Goal: Transaction & Acquisition: Book appointment/travel/reservation

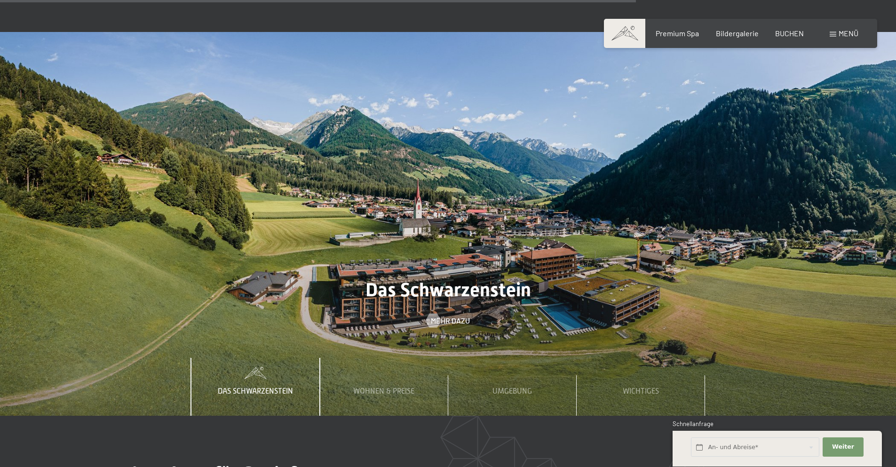
scroll to position [3386, 0]
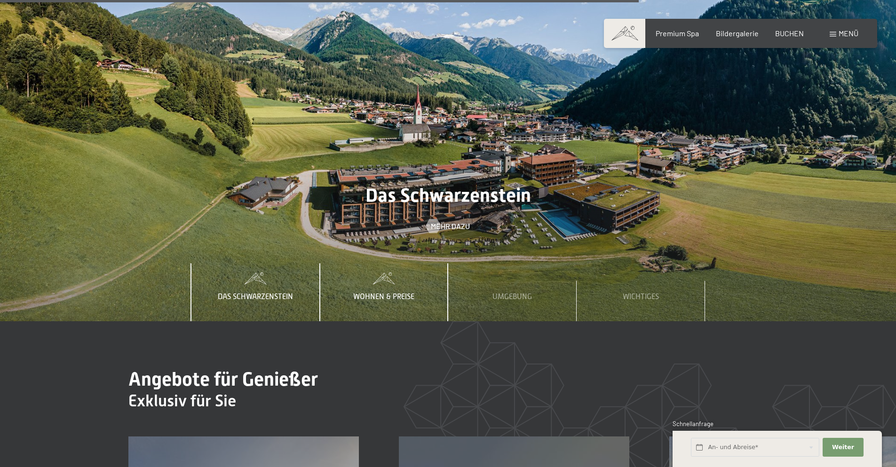
click at [394, 292] on span "Wohnen & Preise" at bounding box center [383, 296] width 61 height 8
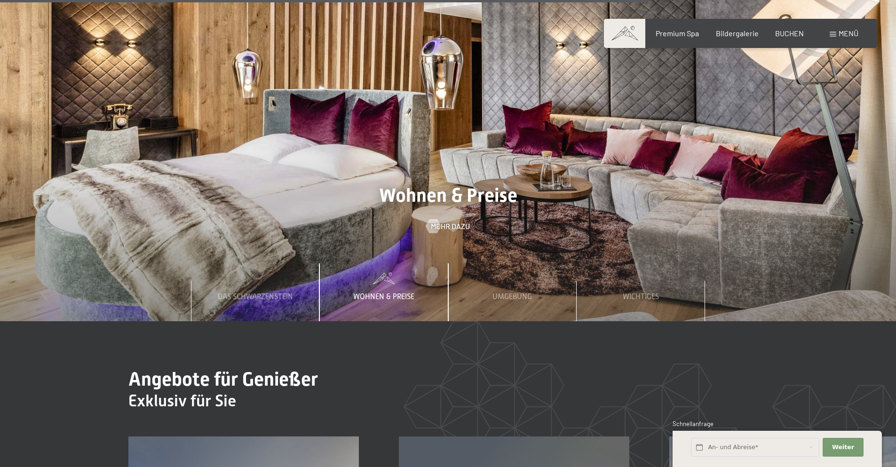
scroll to position [3668, 0]
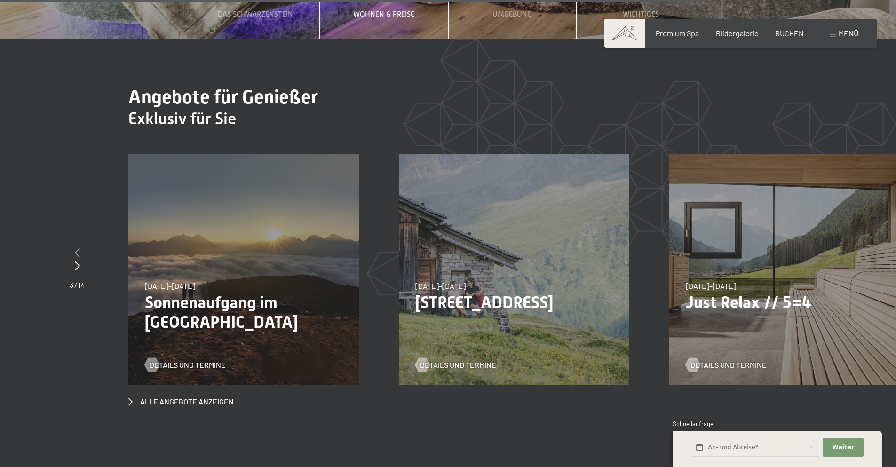
click at [78, 246] on div at bounding box center [78, 252] width 16 height 13
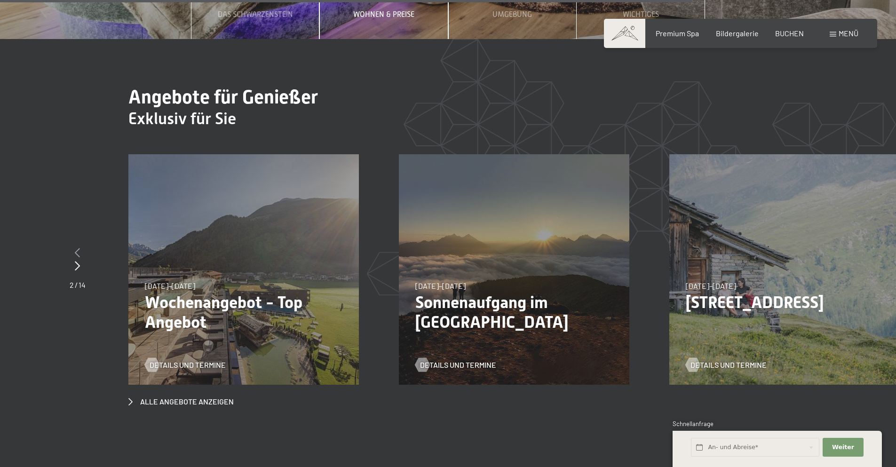
click at [78, 246] on div at bounding box center [78, 252] width 16 height 13
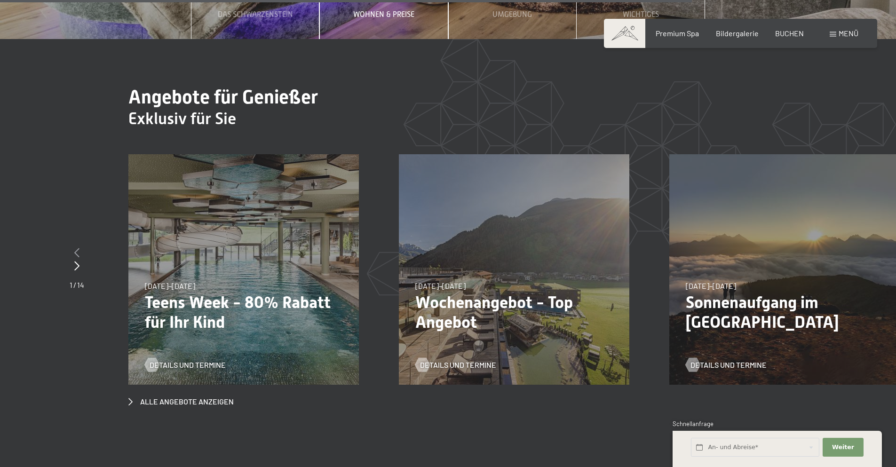
click at [78, 246] on div at bounding box center [77, 252] width 15 height 13
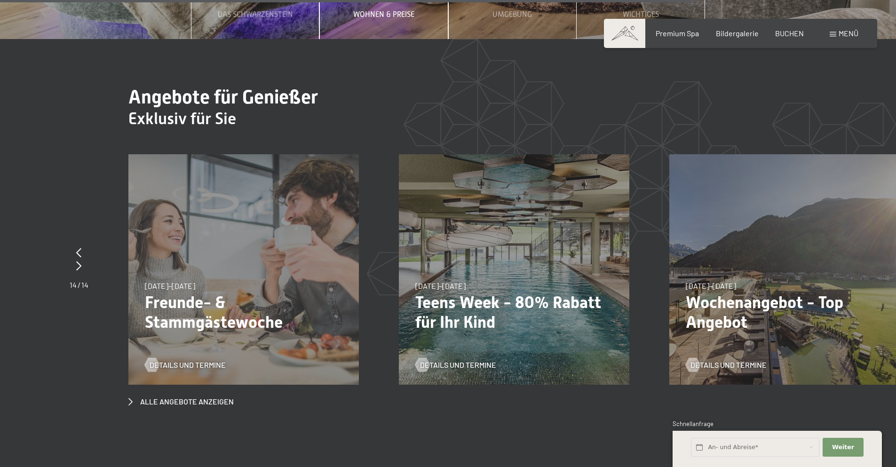
click at [755, 292] on p "Wochenangebot - Top Angebot" at bounding box center [785, 312] width 198 height 40
click at [197, 396] on span "Alle Angebote anzeigen" at bounding box center [187, 401] width 94 height 10
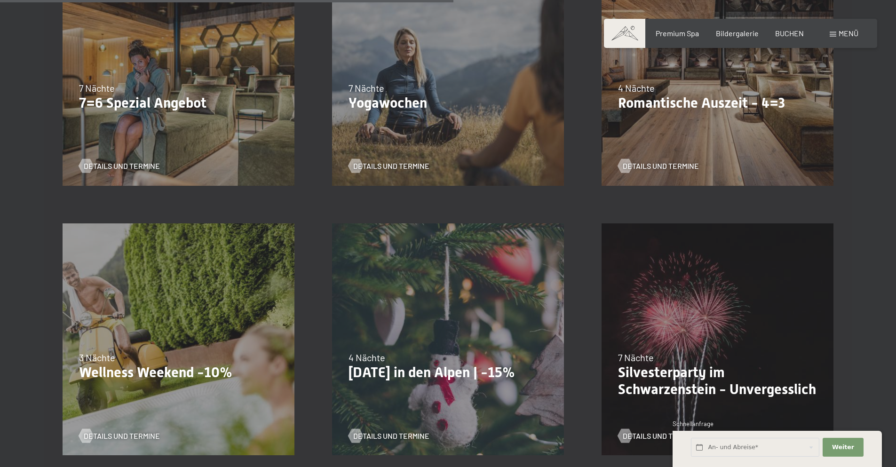
scroll to position [941, 0]
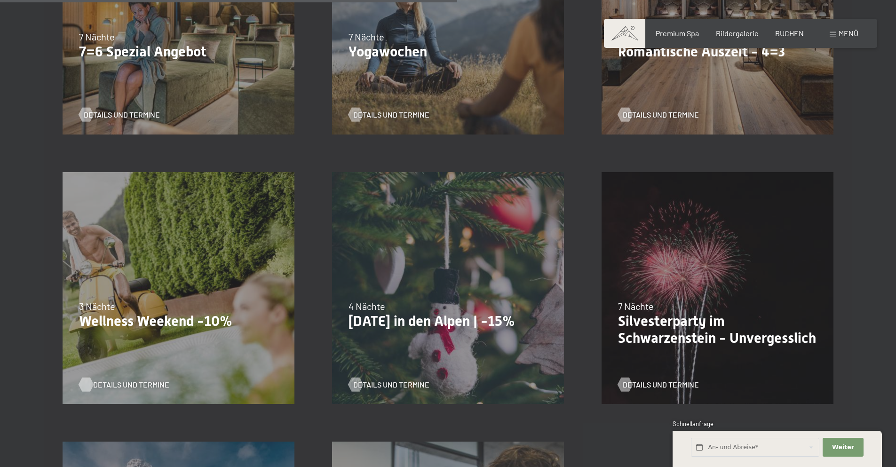
click at [106, 379] on span "Details und Termine" at bounding box center [131, 384] width 76 height 10
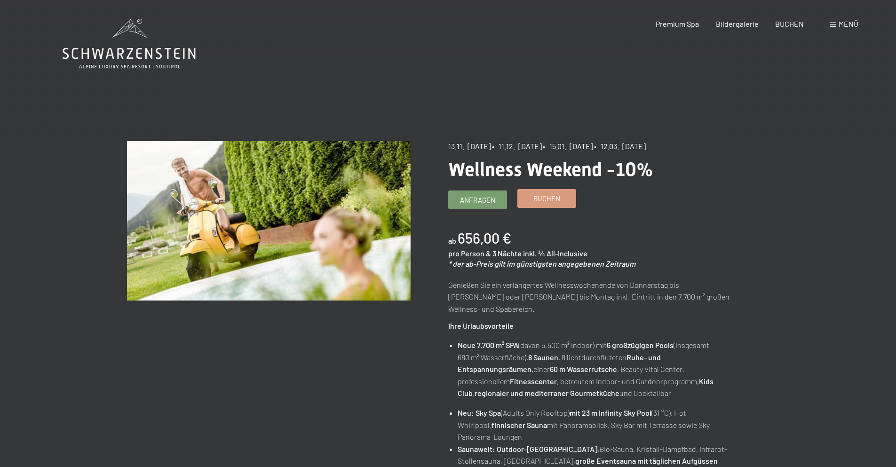
click at [537, 199] on span "Buchen" at bounding box center [546, 199] width 27 height 10
click at [545, 204] on link "Buchen" at bounding box center [547, 199] width 58 height 18
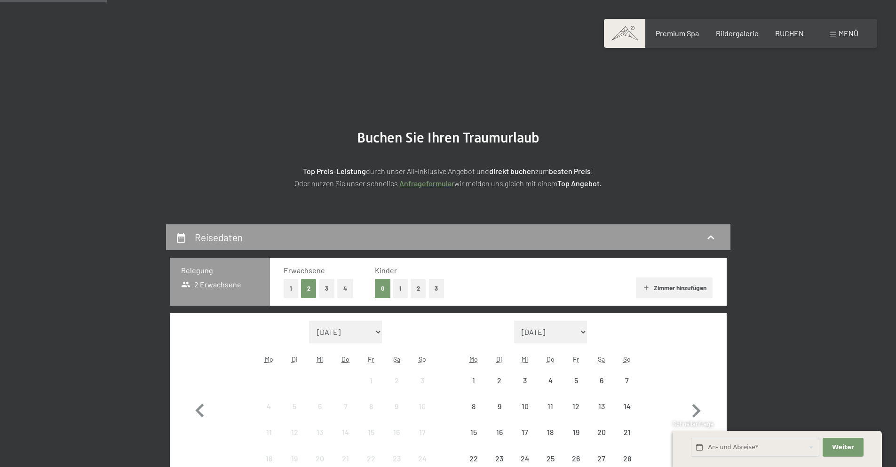
scroll to position [235, 0]
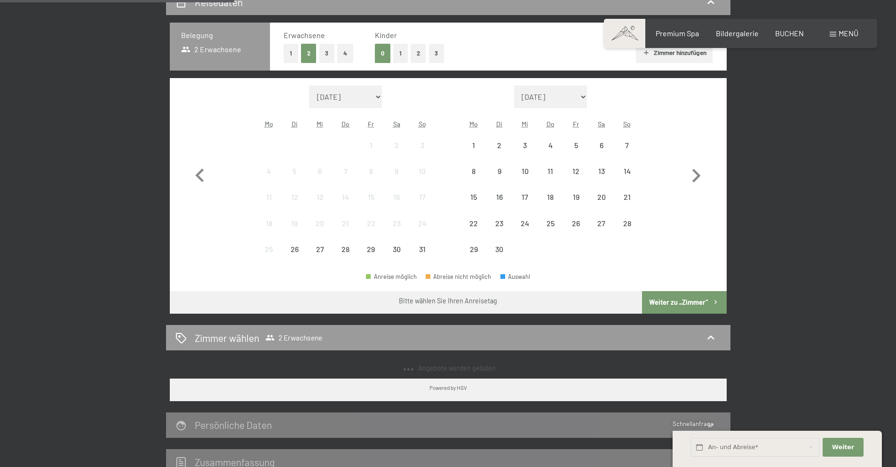
select select "2025-11-01"
select select "2025-12-01"
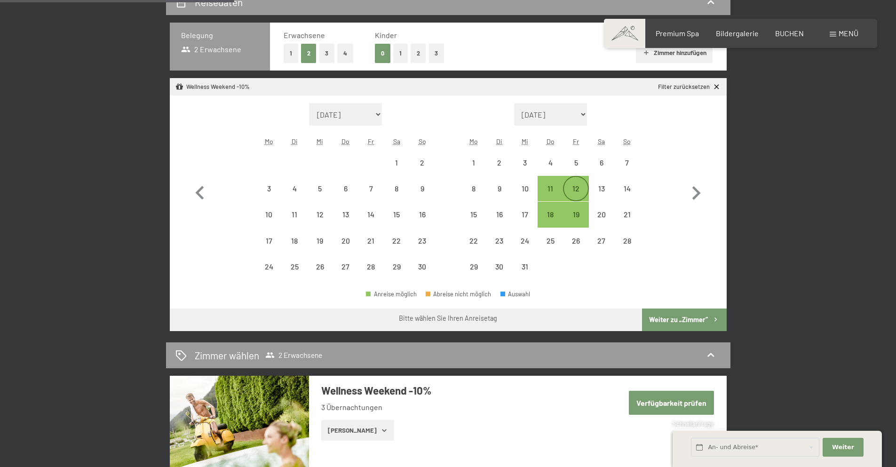
select select "2025-11-01"
select select "2025-12-01"
click at [347, 242] on div "20" at bounding box center [346, 249] width 24 height 24
select select "2025-11-01"
select select "2025-12-01"
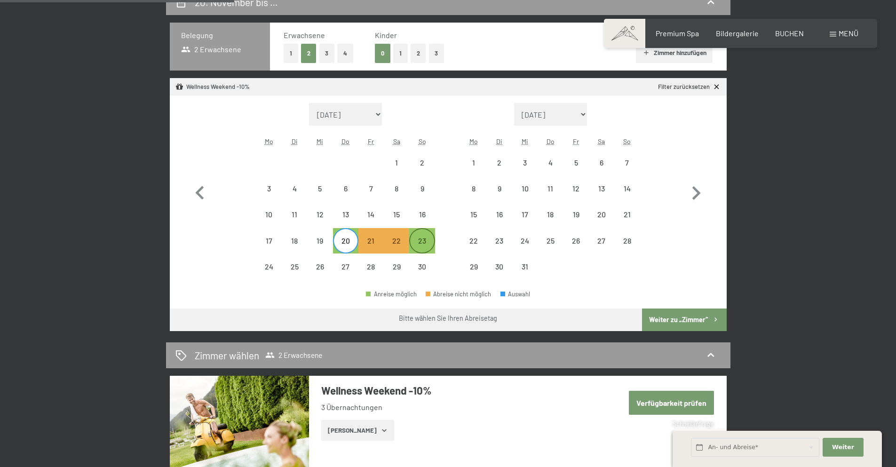
click at [429, 240] on div "23" at bounding box center [422, 249] width 24 height 24
select select "2025-11-01"
select select "2025-12-01"
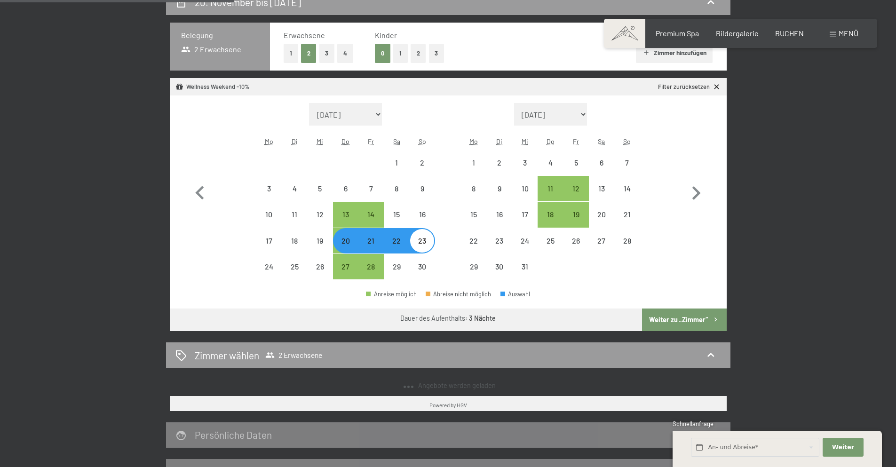
select select "2025-11-01"
select select "[DATE]"
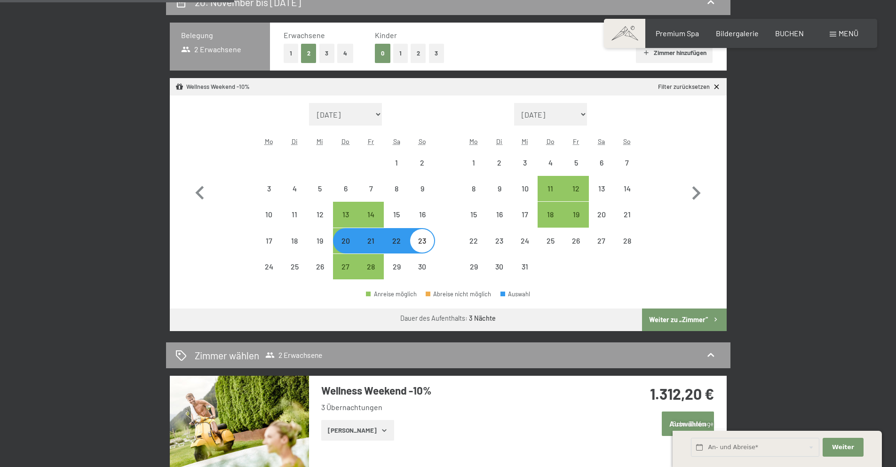
click at [691, 320] on button "Weiter zu „Zimmer“" at bounding box center [684, 319] width 84 height 23
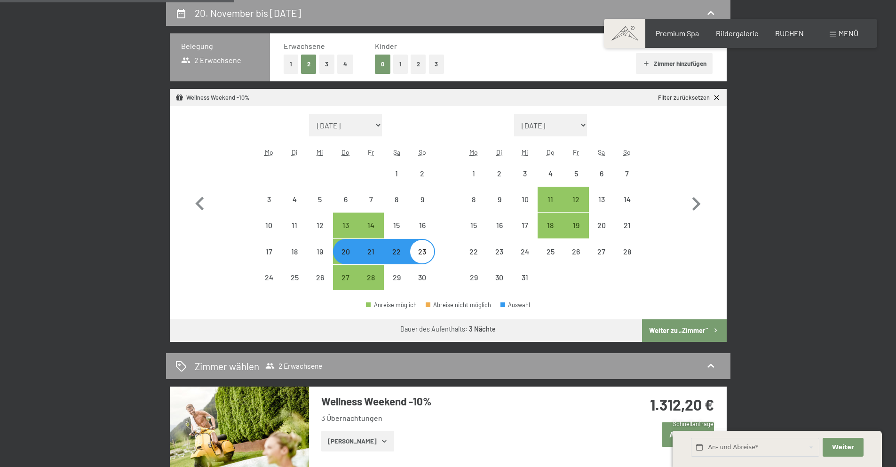
select select "[DATE]"
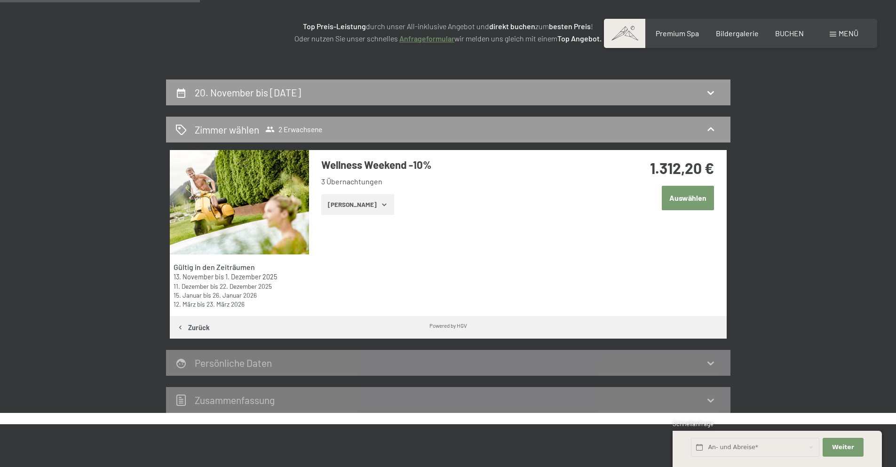
scroll to position [130, 0]
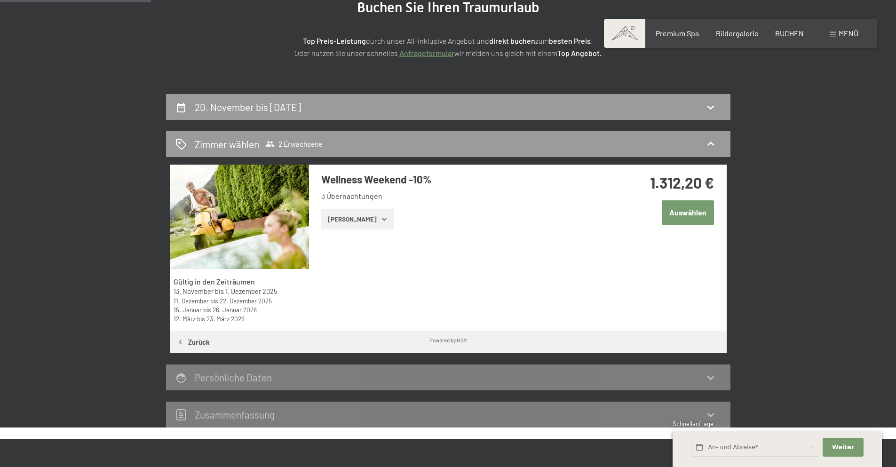
click at [696, 210] on button "Auswählen" at bounding box center [688, 212] width 52 height 24
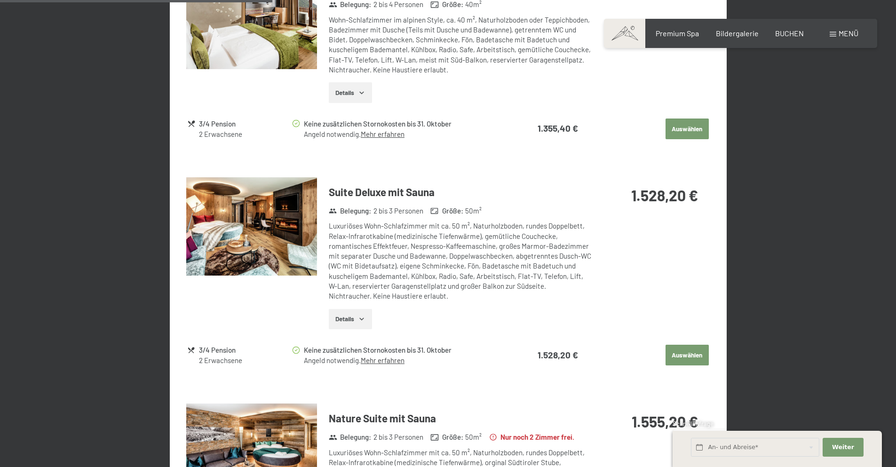
scroll to position [696, 0]
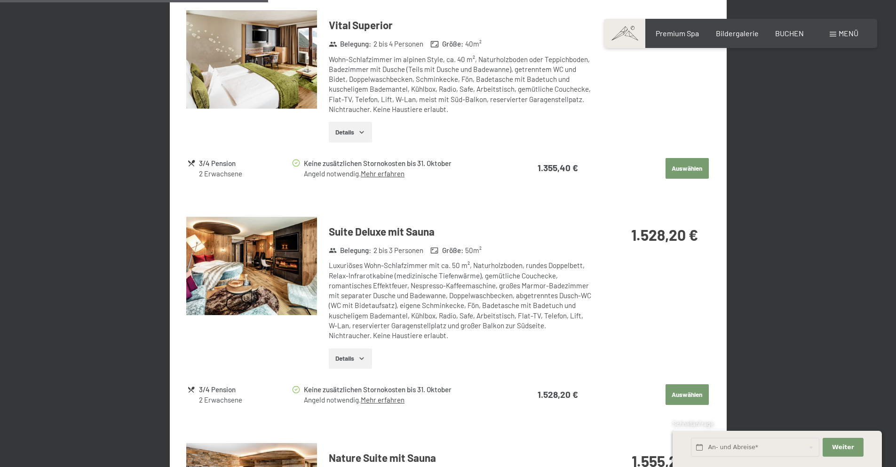
click at [689, 384] on button "Auswählen" at bounding box center [686, 394] width 43 height 21
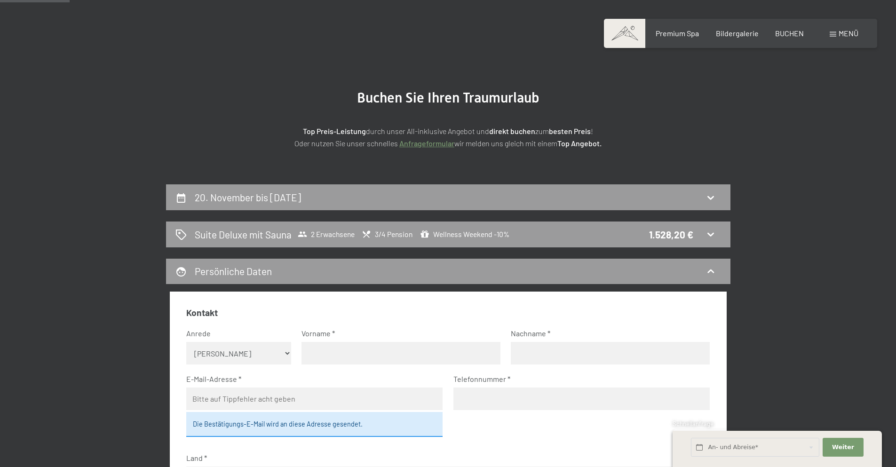
scroll to position [0, 0]
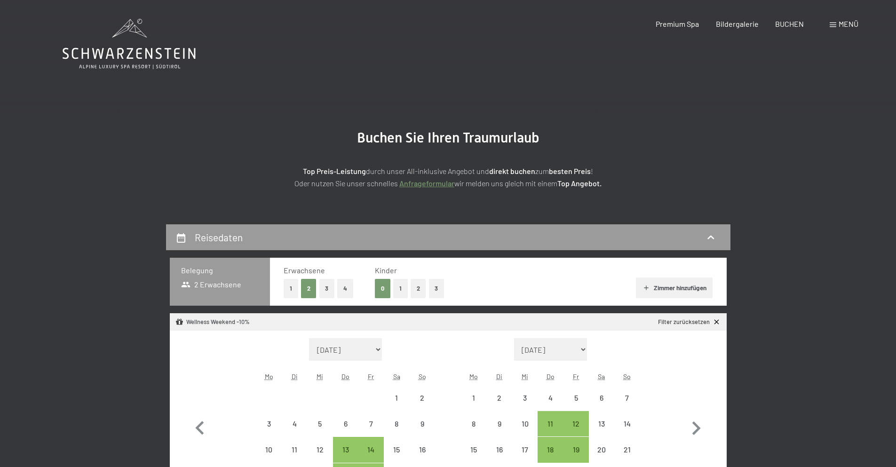
select select "[DATE]"
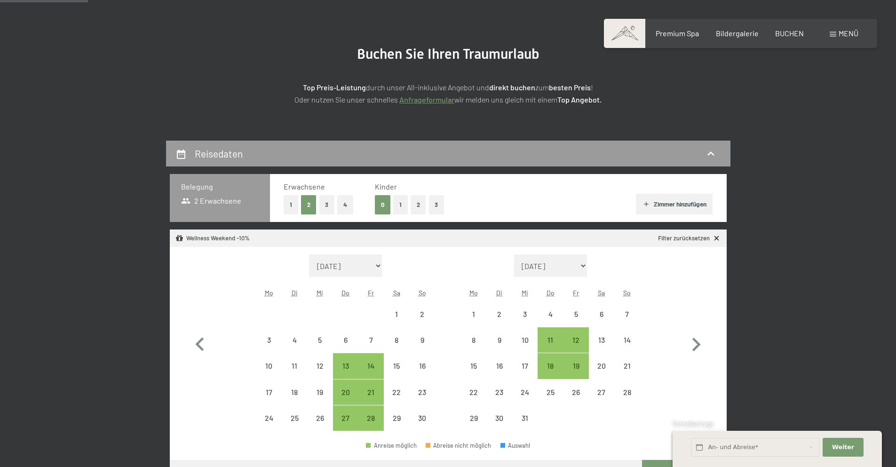
scroll to position [141, 0]
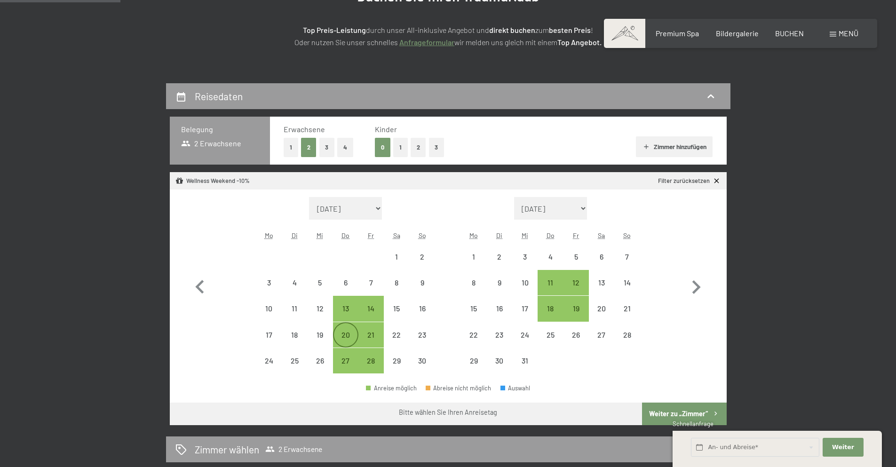
click at [345, 335] on div "20" at bounding box center [346, 343] width 24 height 24
select select "[DATE]"
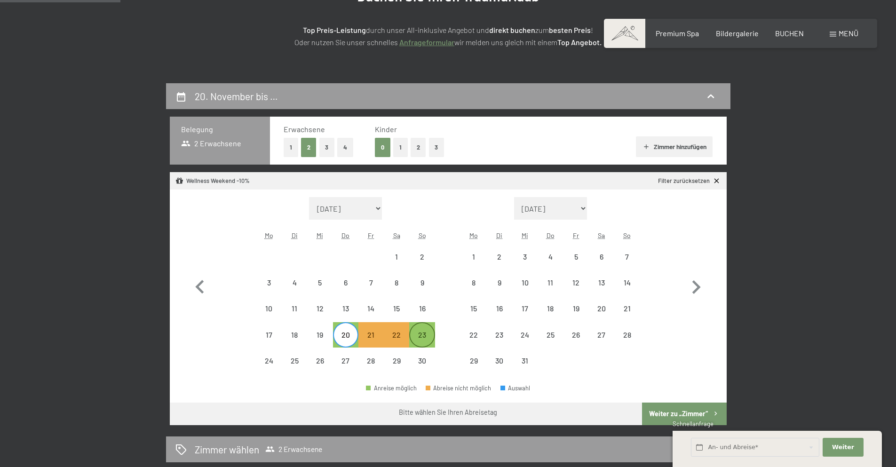
click at [422, 331] on div "23" at bounding box center [422, 343] width 24 height 24
select select "[DATE]"
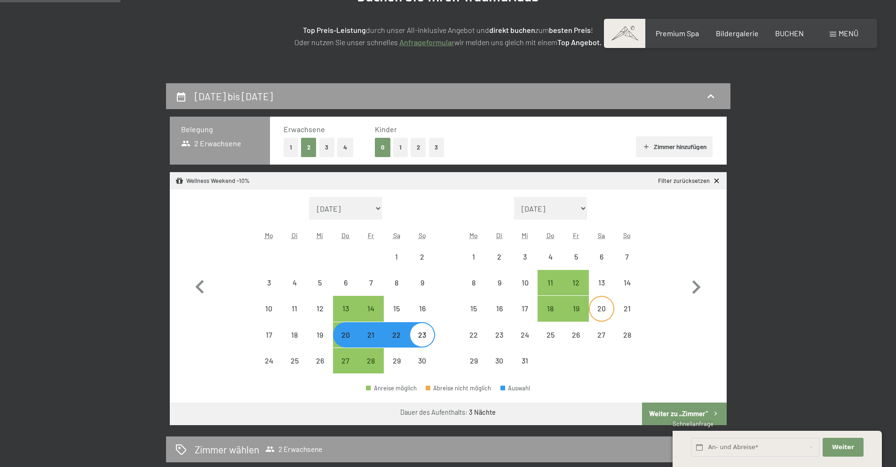
select select "[DATE]"
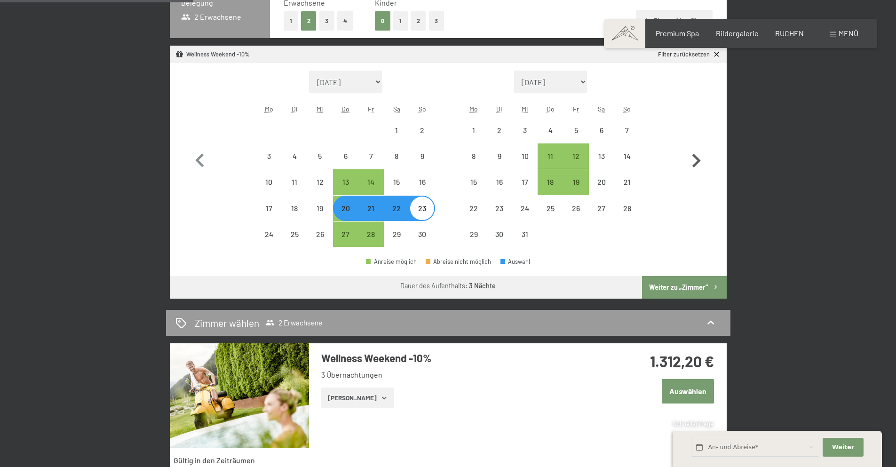
scroll to position [282, 0]
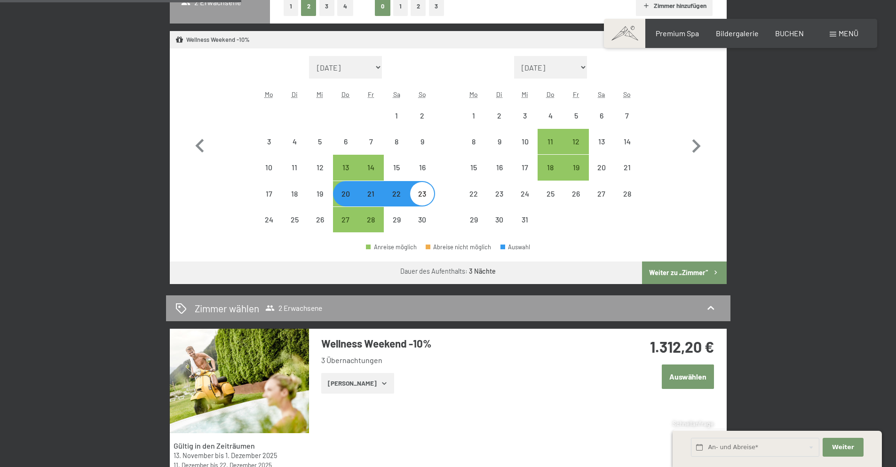
click at [691, 370] on button "Auswählen" at bounding box center [688, 376] width 52 height 24
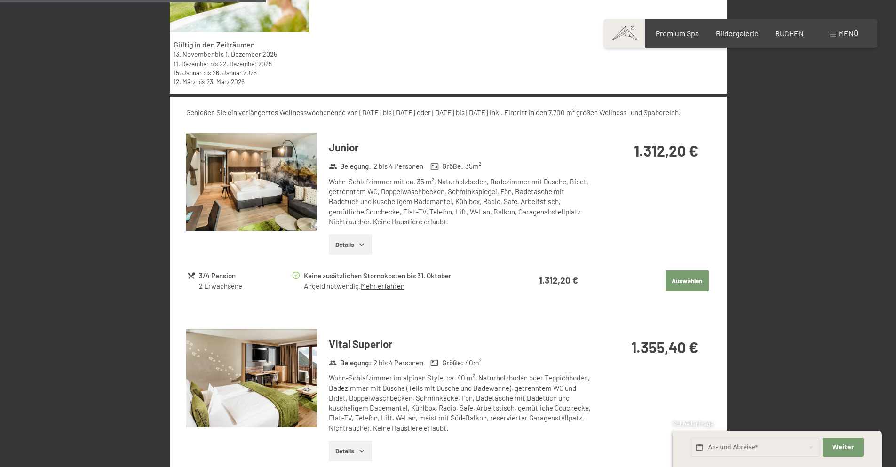
scroll to position [683, 0]
click at [353, 245] on button "Details" at bounding box center [350, 245] width 43 height 21
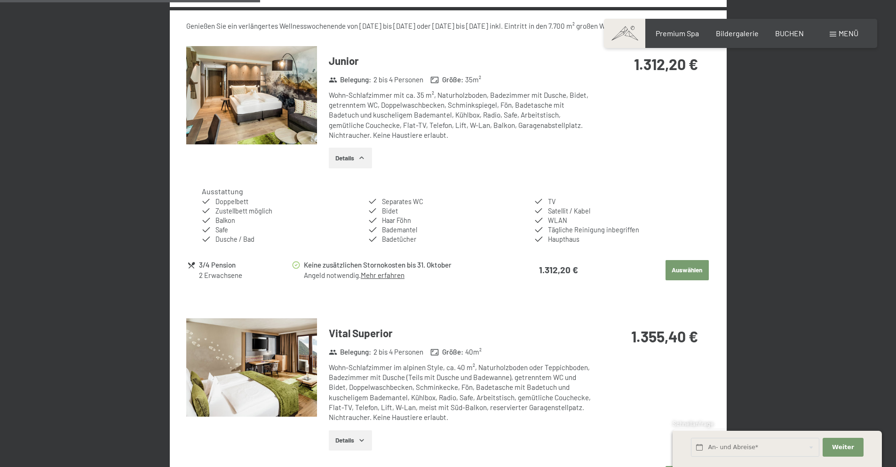
scroll to position [777, 0]
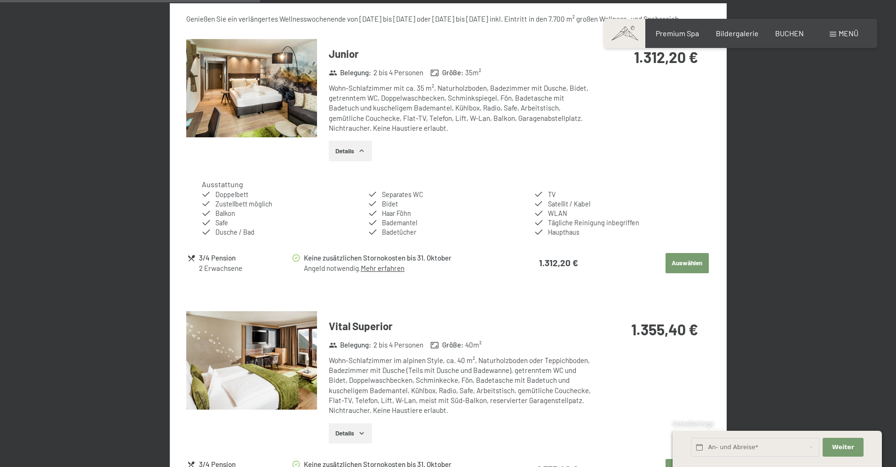
click at [683, 261] on button "Auswählen" at bounding box center [686, 263] width 43 height 21
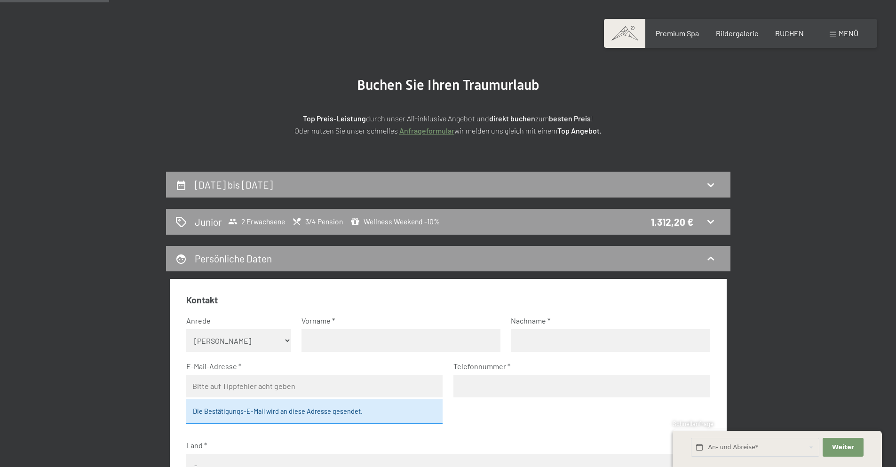
scroll to position [0, 0]
